Goal: Task Accomplishment & Management: Use online tool/utility

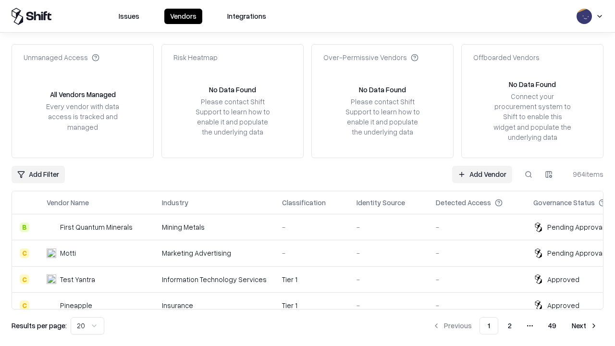
click at [482, 174] on link "Add Vendor" at bounding box center [482, 174] width 60 height 17
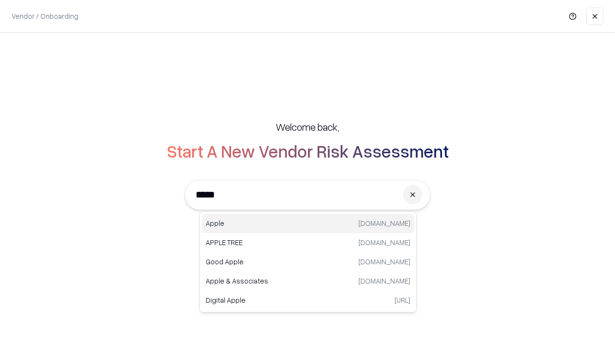
click at [308, 223] on div "Apple [DOMAIN_NAME]" at bounding box center [308, 223] width 212 height 19
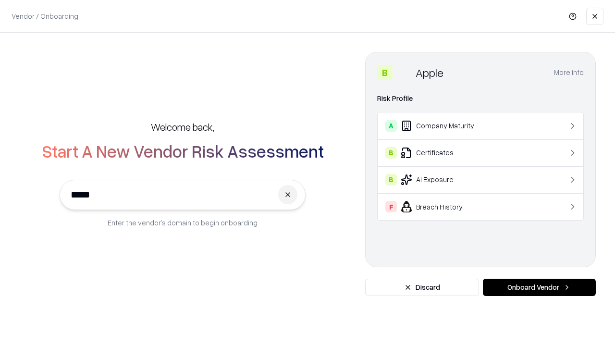
type input "*****"
click at [539, 287] on button "Onboard Vendor" at bounding box center [539, 287] width 113 height 17
